Goal: Check status: Check status

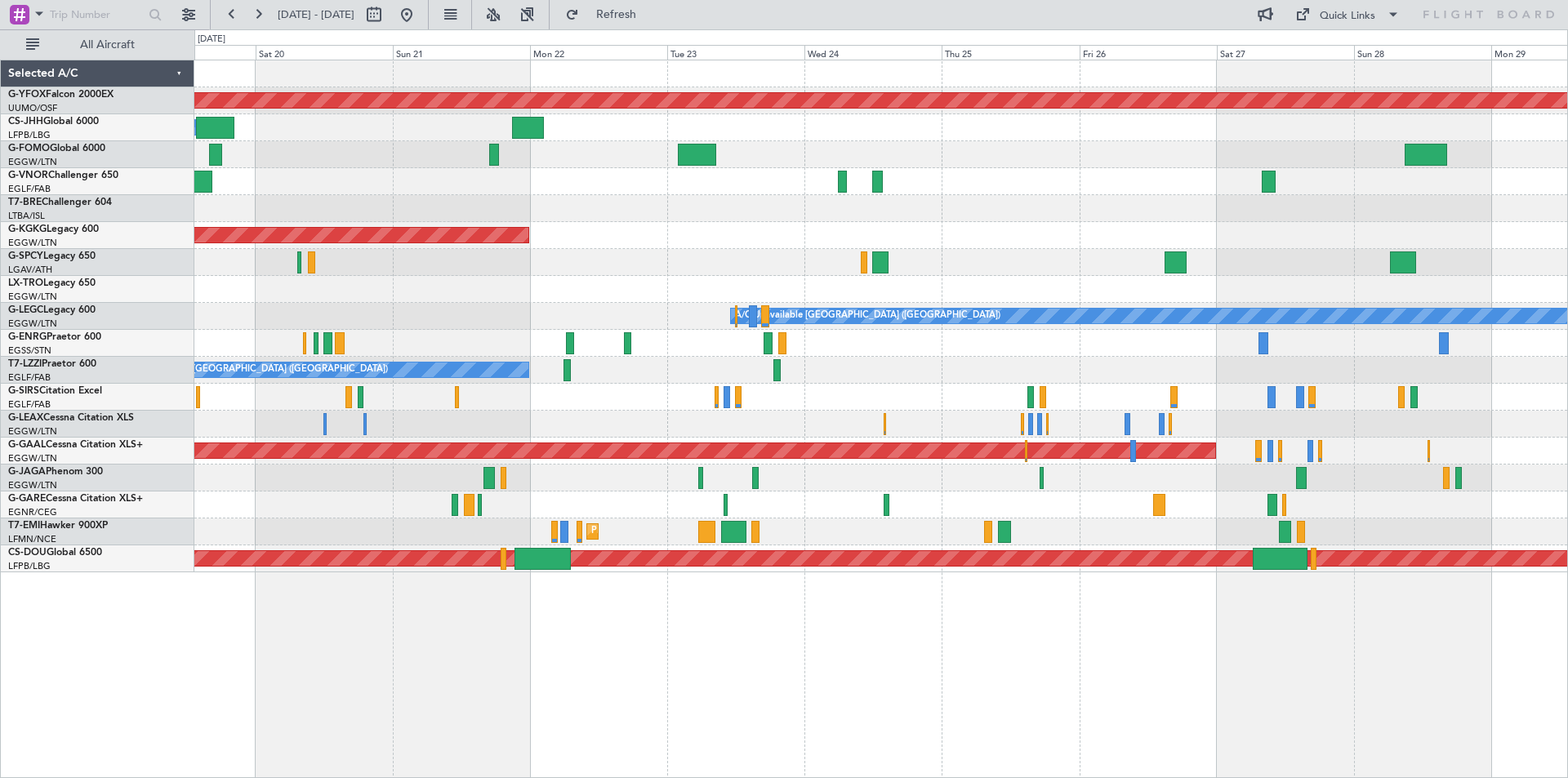
click at [333, 300] on div "Unplanned Maint [GEOGRAPHIC_DATA] ([PERSON_NAME] Intl)" at bounding box center [881, 289] width 1373 height 27
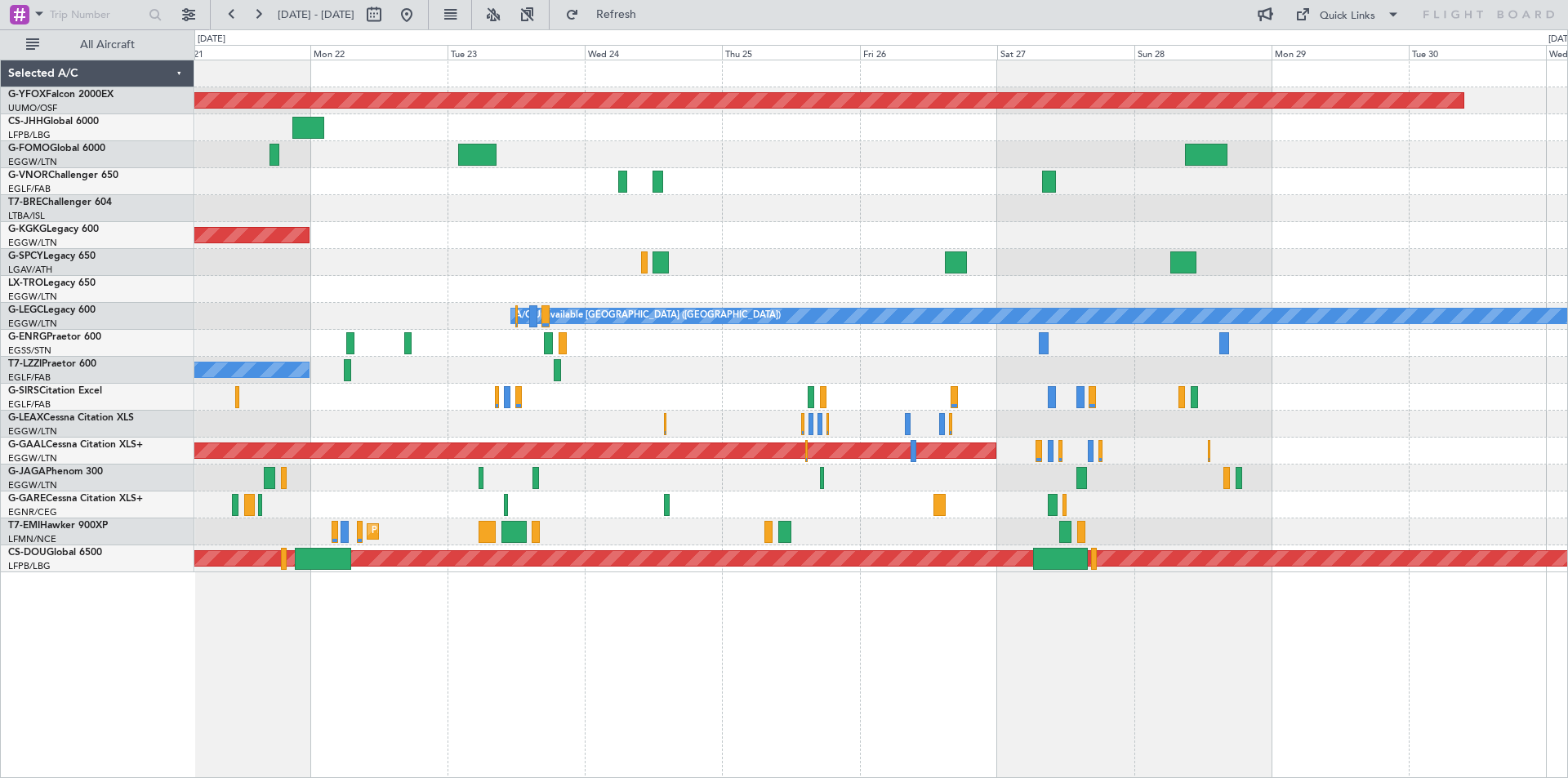
click at [525, 304] on div "AOG Maint Ostafyevo Owner AOG Maint [GEOGRAPHIC_DATA] ([GEOGRAPHIC_DATA]) A/C U…" at bounding box center [881, 316] width 1373 height 512
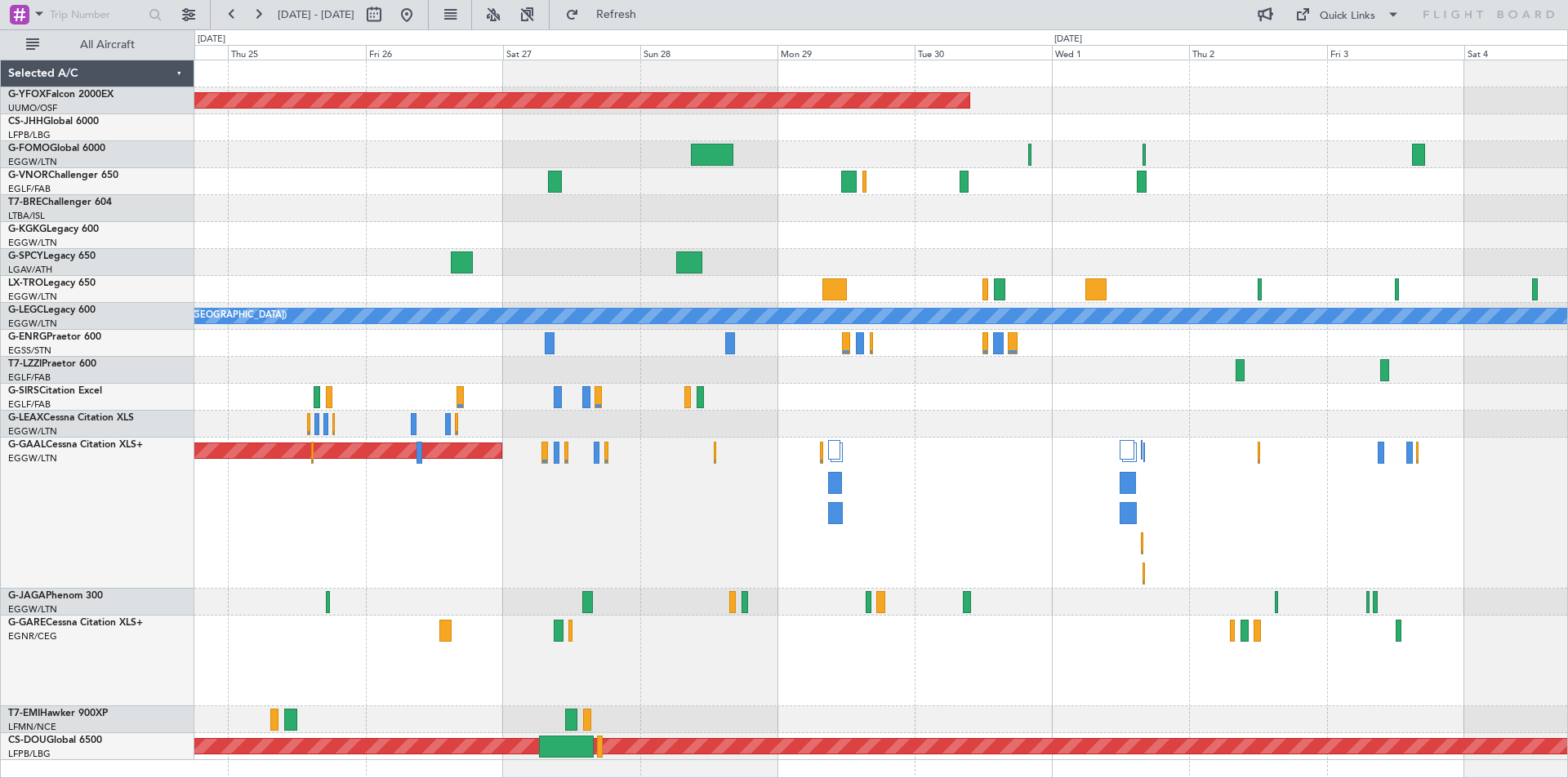
click at [1181, 324] on div "AOG Maint Ostafyevo A/C Unavailable [GEOGRAPHIC_DATA] ([GEOGRAPHIC_DATA]) Plann…" at bounding box center [881, 409] width 1373 height 699
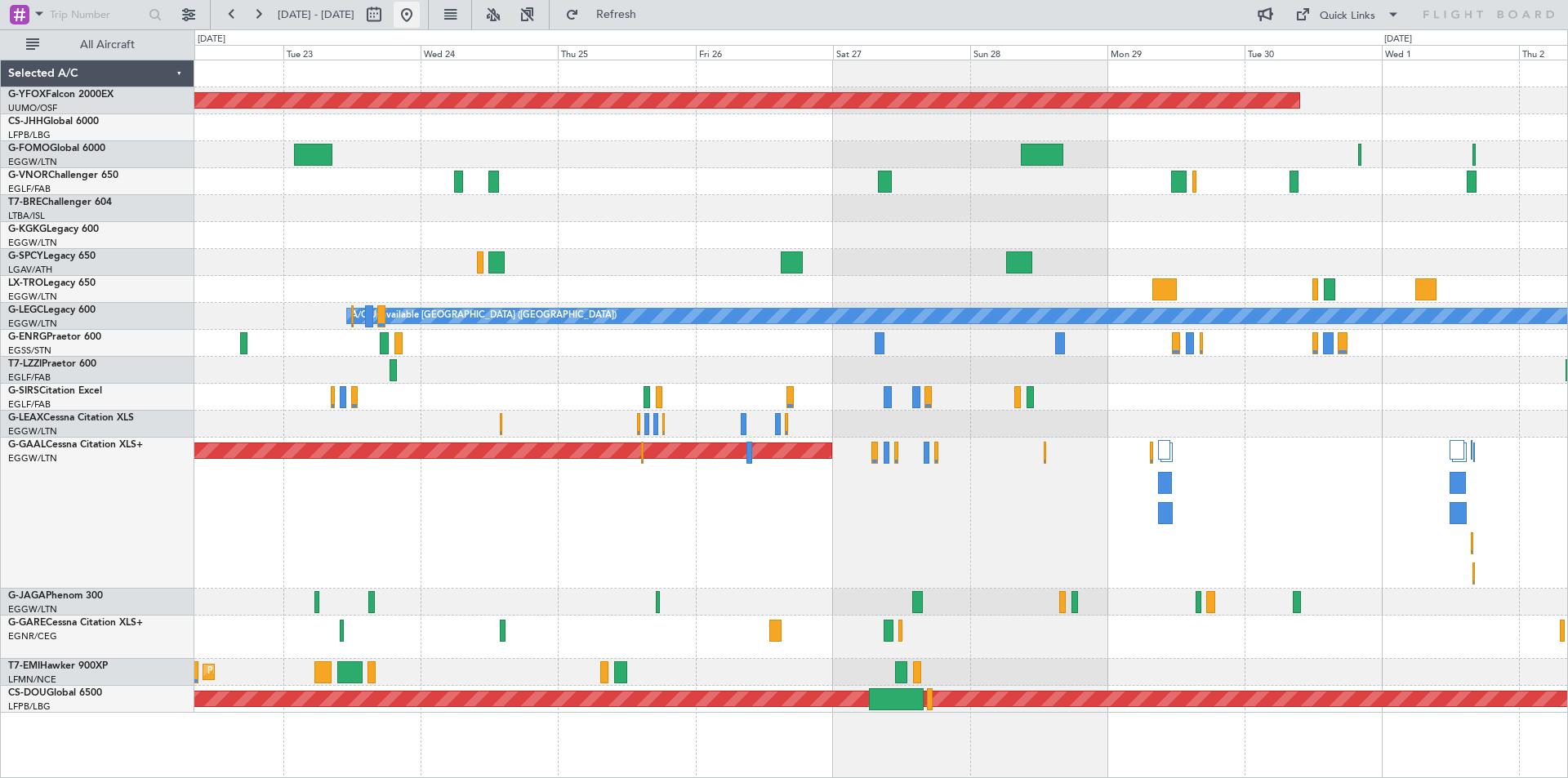
click at [420, 20] on button at bounding box center [407, 15] width 26 height 26
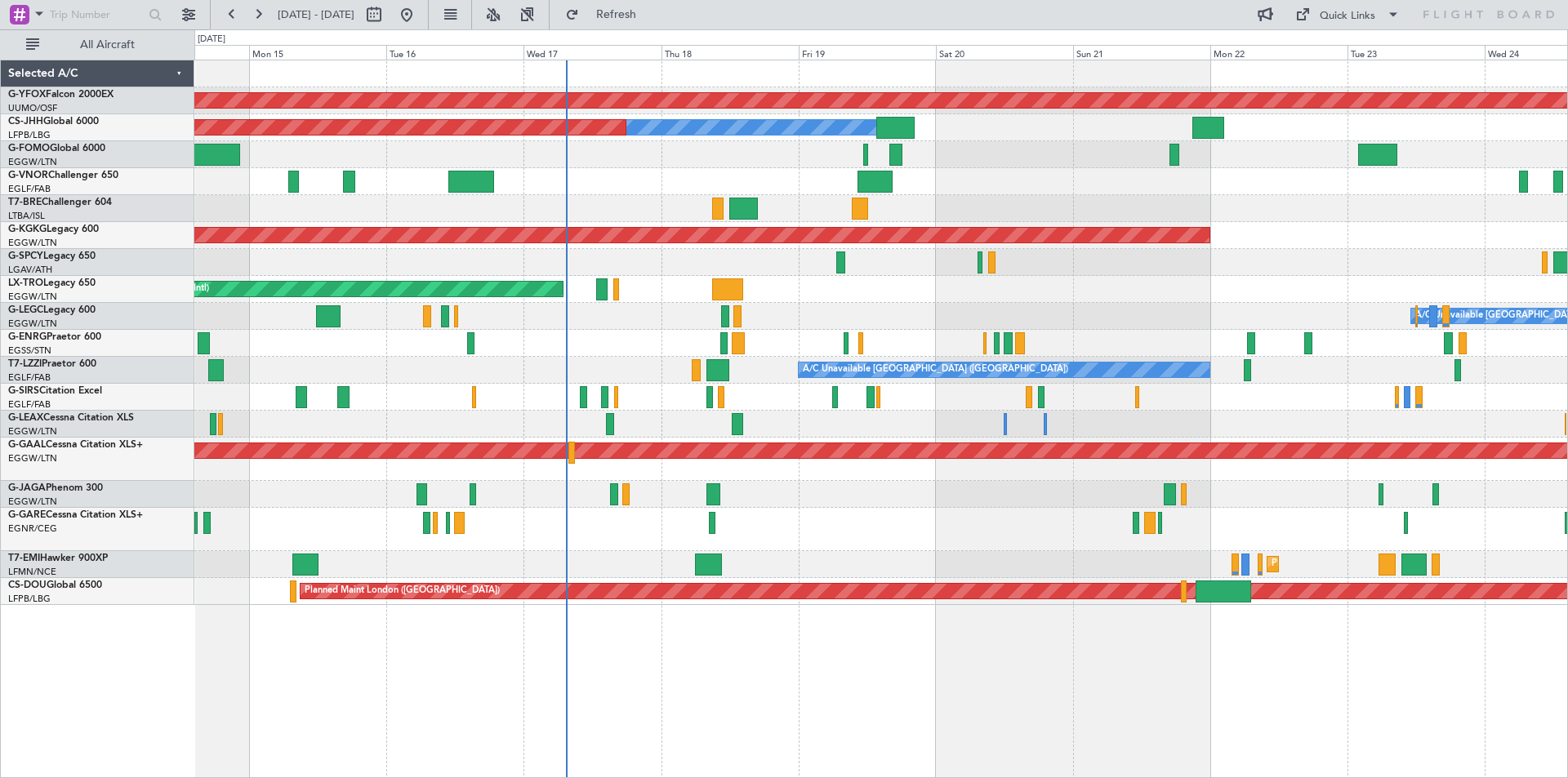
click at [934, 439] on div "AOG Maint Ostafyevo Owner Planned Maint [GEOGRAPHIC_DATA] ([GEOGRAPHIC_DATA]) A…" at bounding box center [881, 332] width 1373 height 544
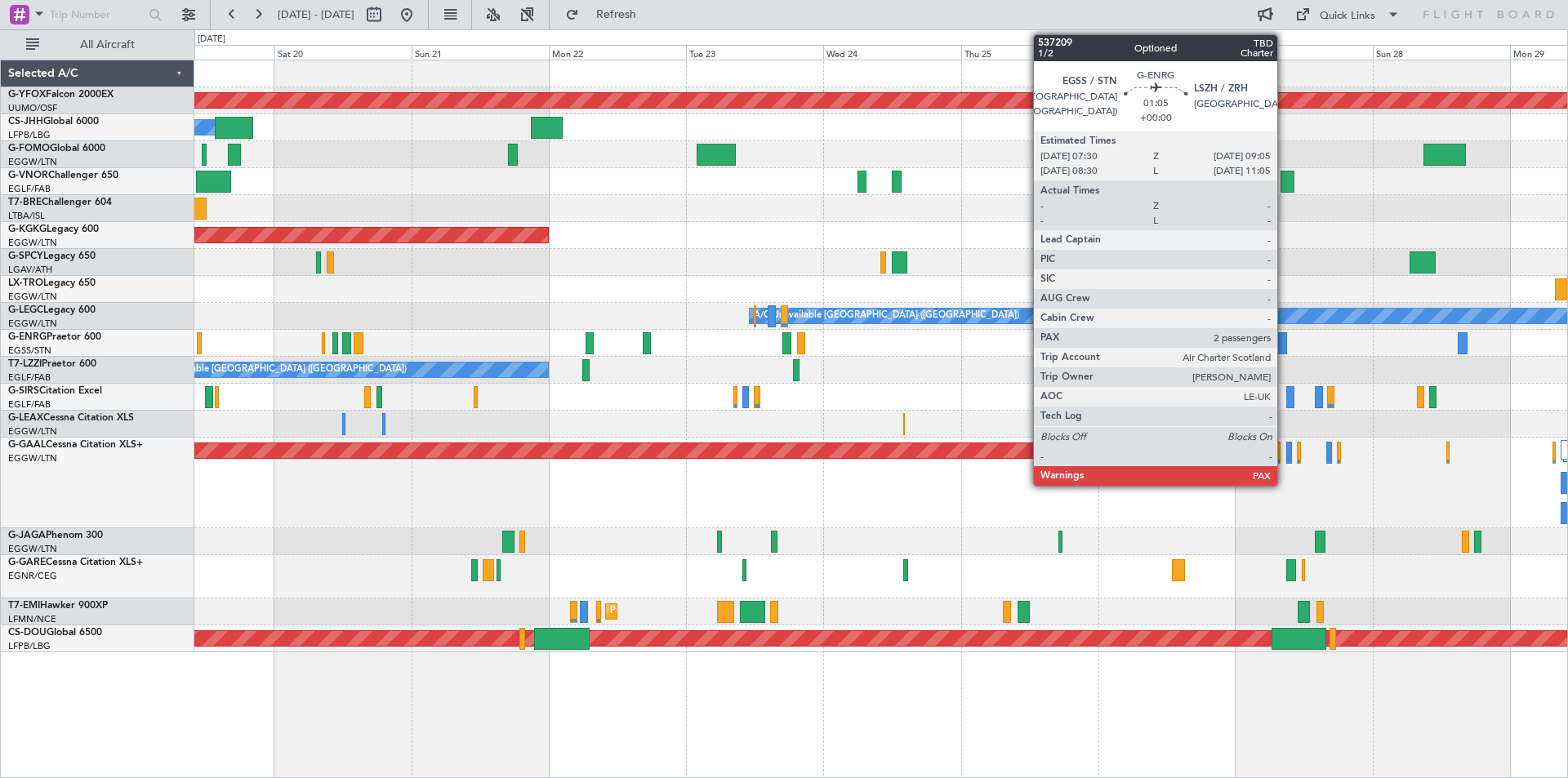
click at [1285, 337] on div at bounding box center [1282, 343] width 10 height 22
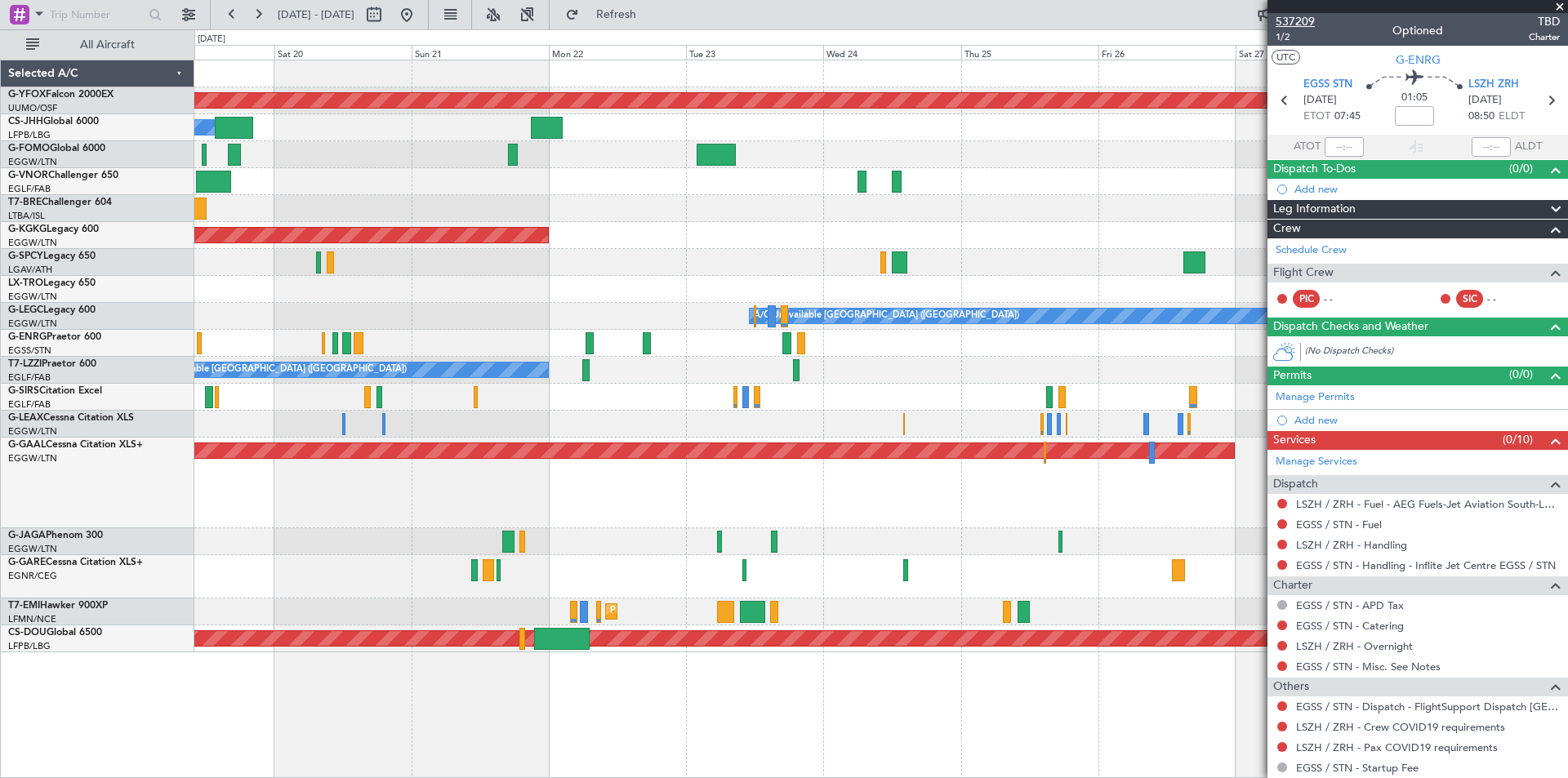
click at [1308, 14] on span "537209" at bounding box center [1295, 21] width 39 height 17
